Goal: Information Seeking & Learning: Understand process/instructions

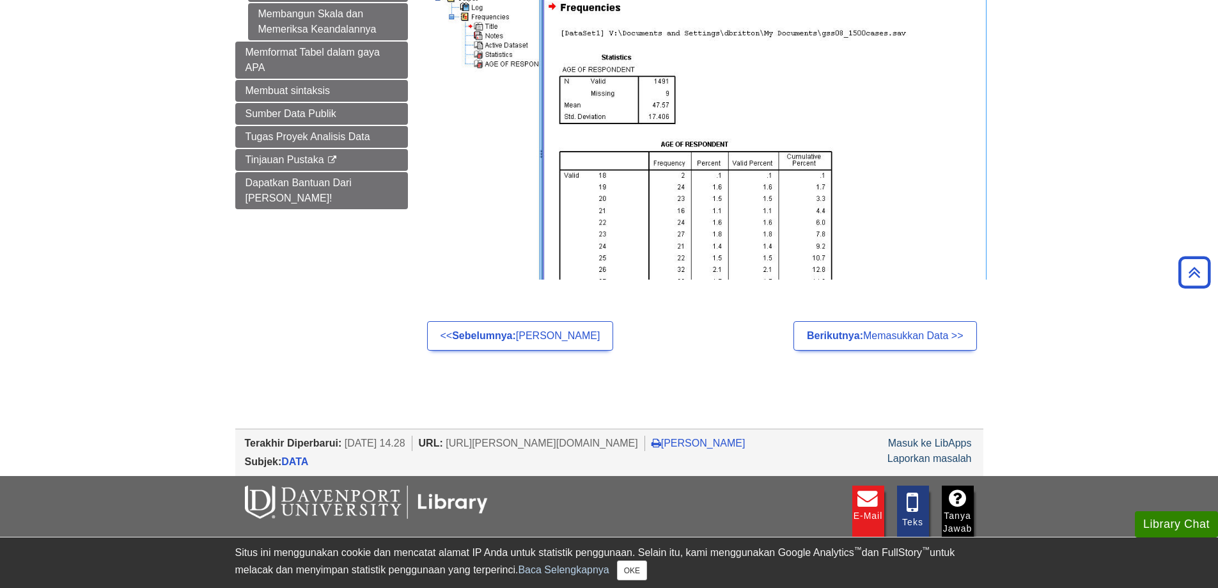
scroll to position [384, 0]
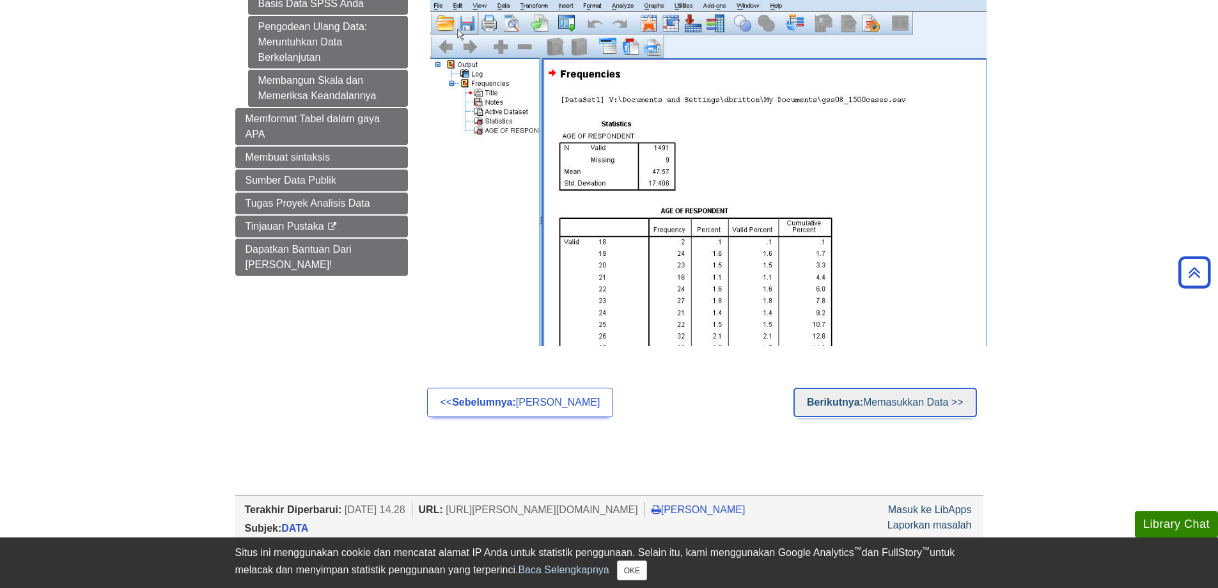
click at [821, 398] on font "Berikutnya:" at bounding box center [835, 401] width 56 height 11
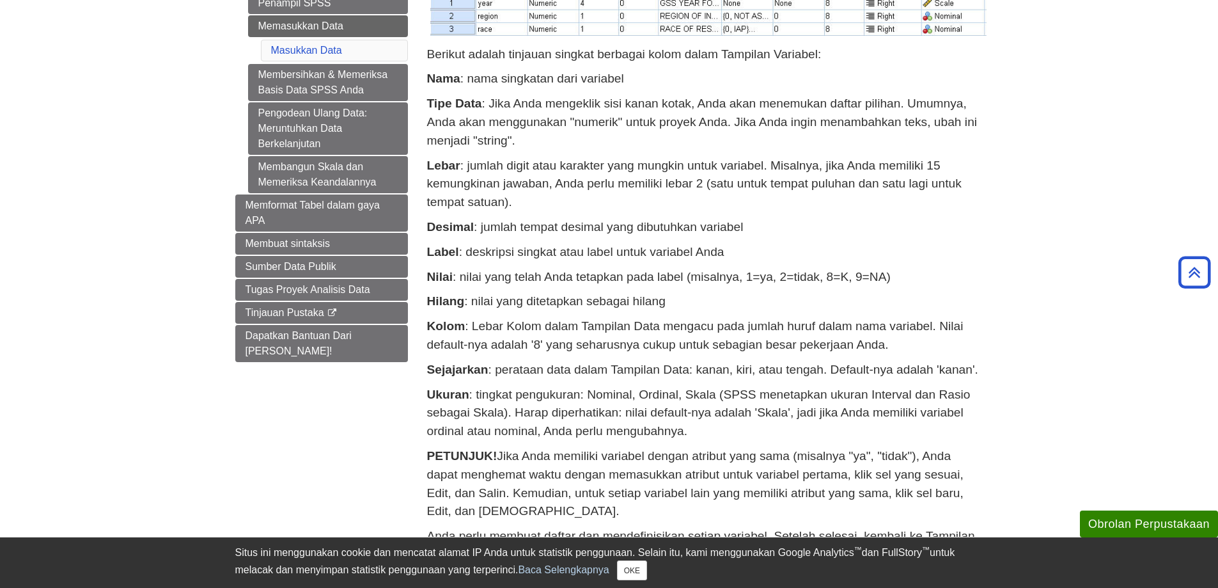
scroll to position [90, 0]
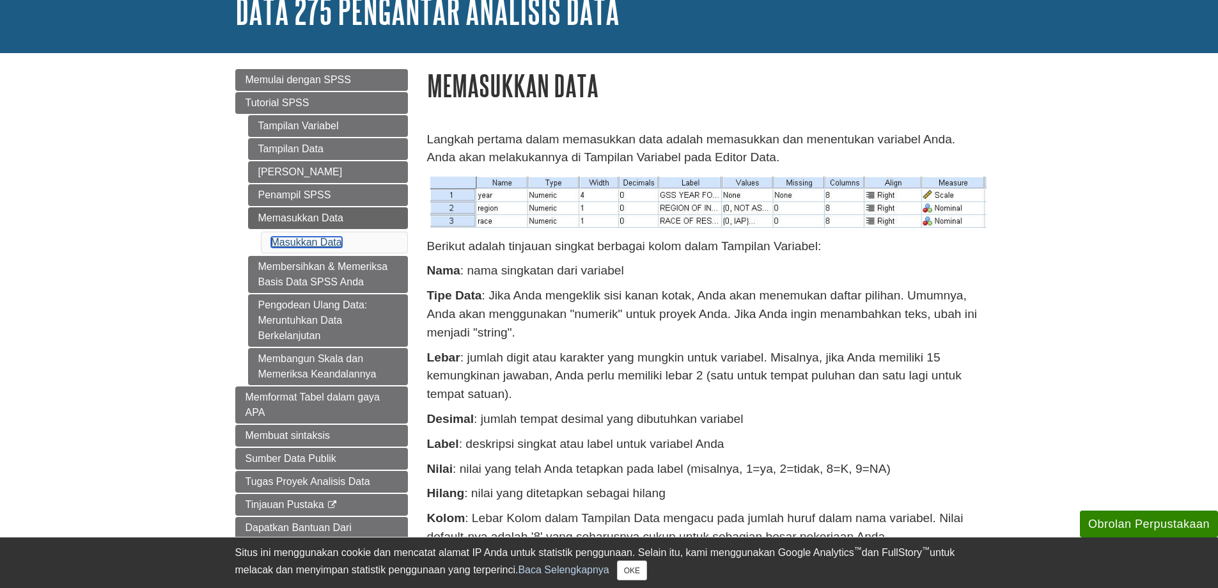
click at [330, 237] on font "Masukkan Data" at bounding box center [306, 242] width 71 height 11
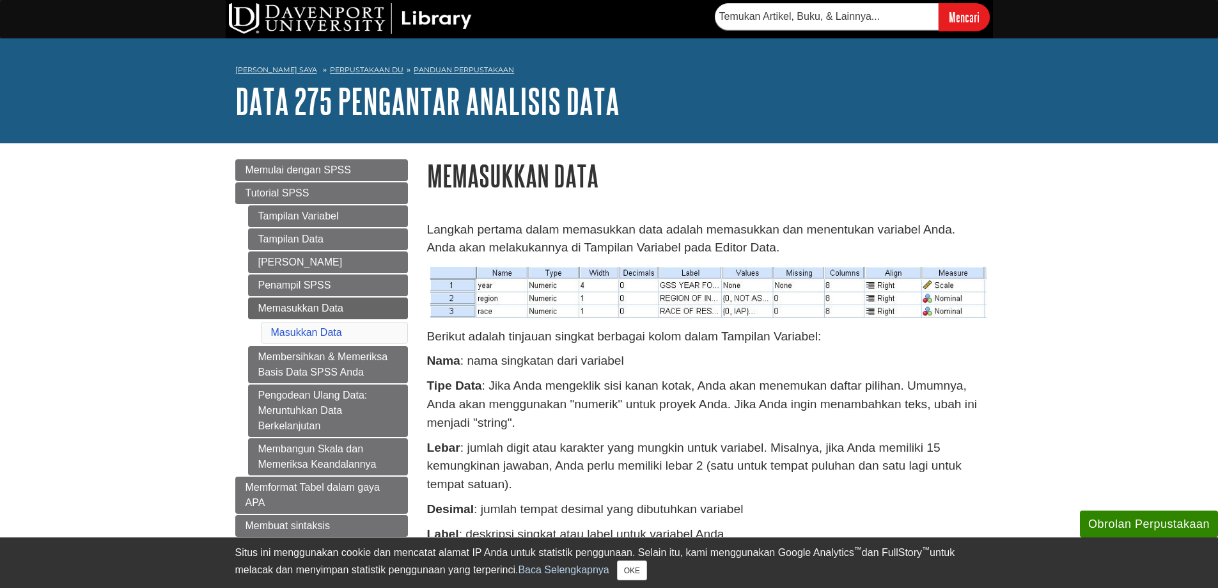
scroll to position [90, 0]
